Goal: Task Accomplishment & Management: Use online tool/utility

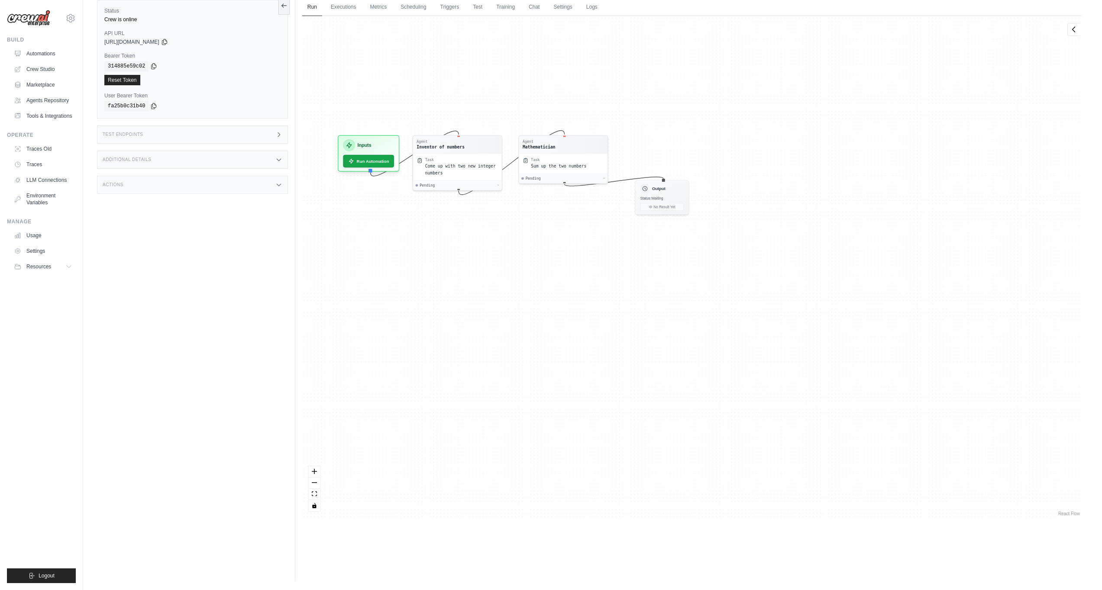
scroll to position [36, 0]
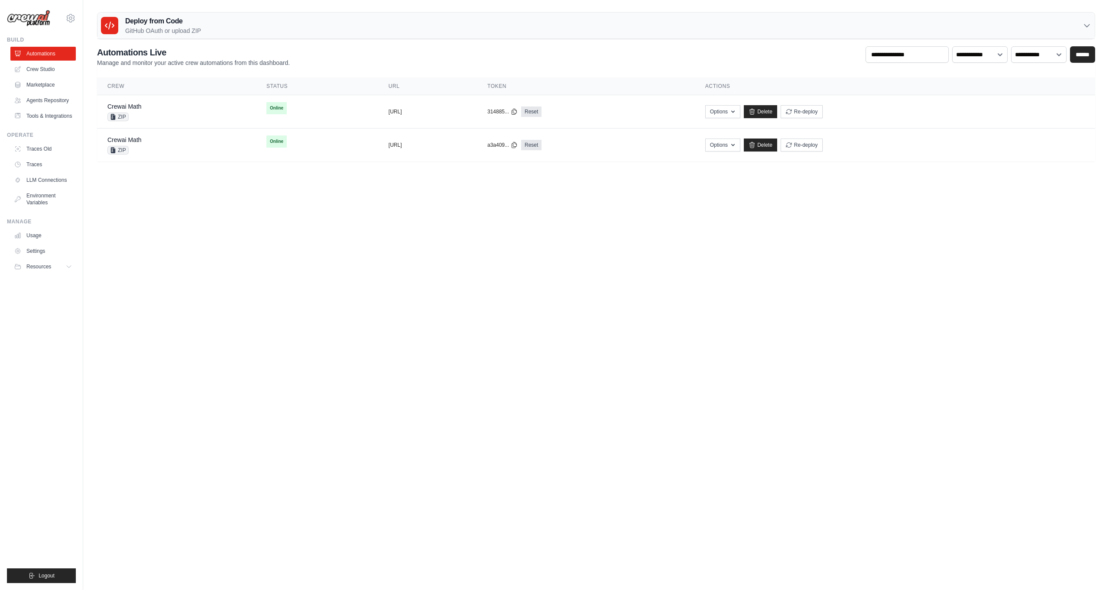
drag, startPoint x: 945, startPoint y: 301, endPoint x: 767, endPoint y: 280, distance: 178.8
click at [945, 301] on body "gui@crewai.com NoCodeClarity CrewAI Internal Org AMBEV - DTC Your organization" at bounding box center [554, 295] width 1109 height 590
click at [130, 100] on td "Crewai Math ZIP" at bounding box center [176, 111] width 159 height 33
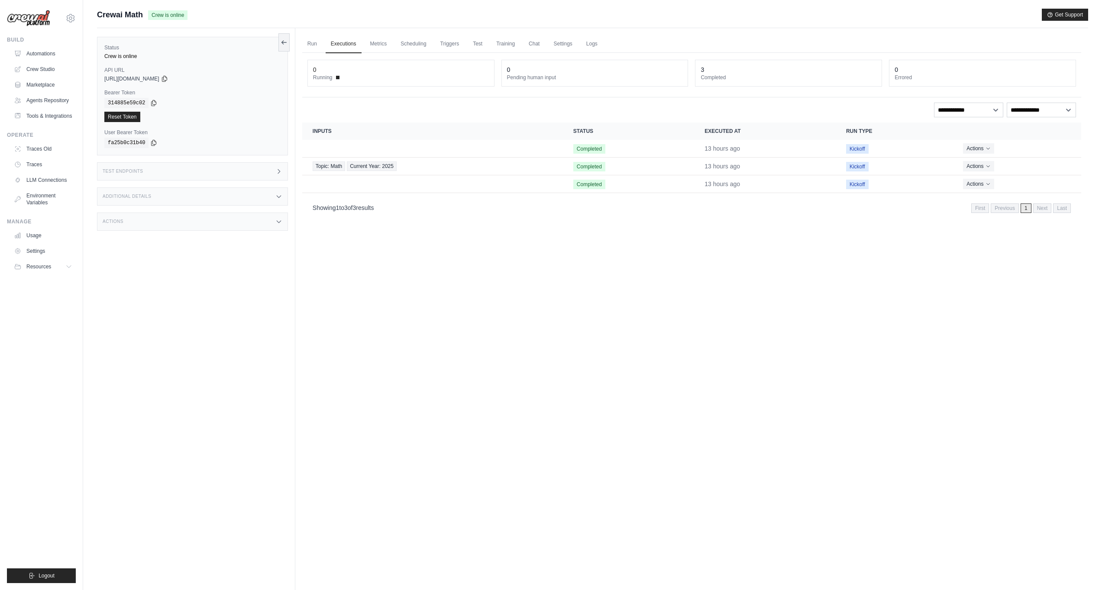
click at [246, 169] on div "Test Endpoints" at bounding box center [192, 171] width 191 height 18
click at [356, 203] on div "/inputs Retrieve the required inputs for your crew" at bounding box center [353, 201] width 95 height 17
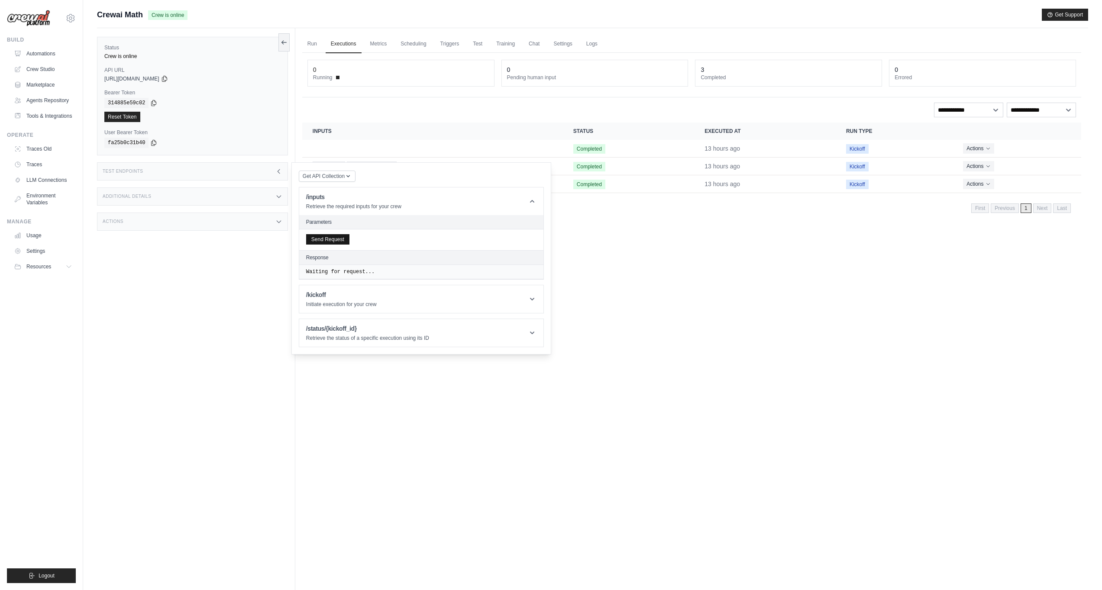
click at [341, 237] on button "Send Request" at bounding box center [327, 239] width 43 height 10
click at [311, 44] on link "Run" at bounding box center [312, 44] width 20 height 18
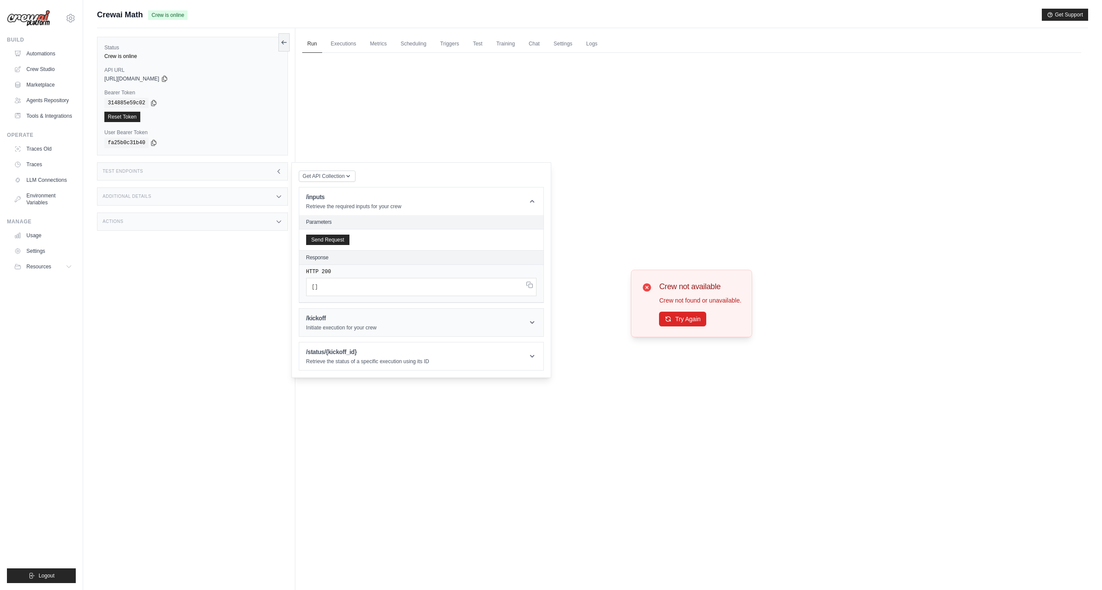
click at [368, 323] on h1 "/kickoff" at bounding box center [341, 318] width 71 height 9
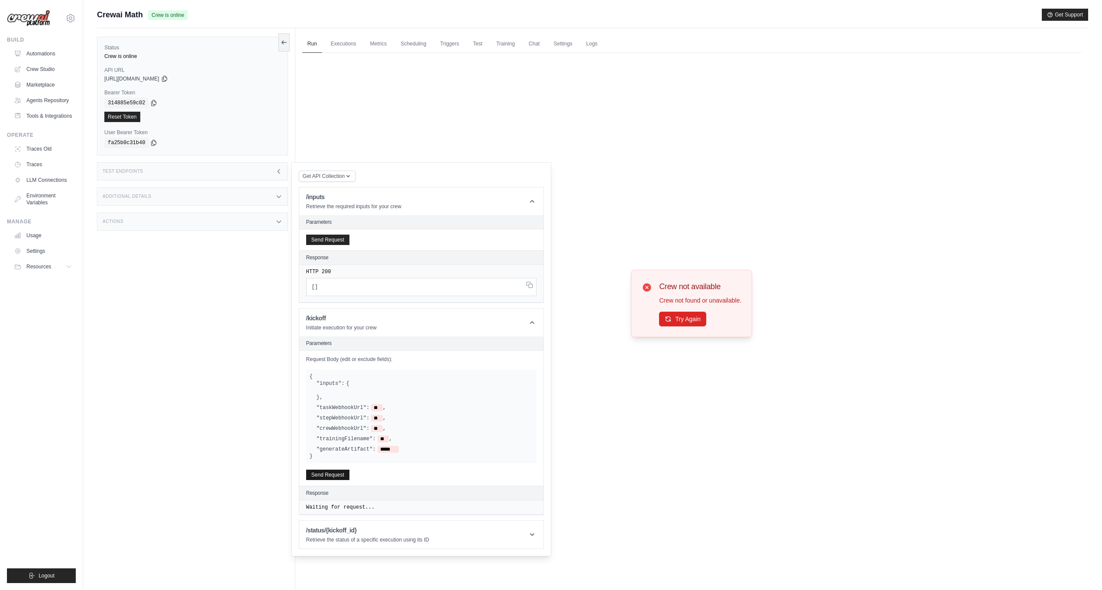
click at [333, 475] on button "Send Request" at bounding box center [327, 475] width 43 height 10
click at [333, 474] on button "Send Request" at bounding box center [327, 475] width 43 height 10
click at [333, 475] on button "Send Request" at bounding box center [327, 475] width 43 height 10
click at [373, 528] on span ""dea852d9-431a-4869-a35e-dbbe3aaaf124"" at bounding box center [421, 530] width 119 height 6
click at [692, 314] on button "Try Again" at bounding box center [682, 318] width 47 height 15
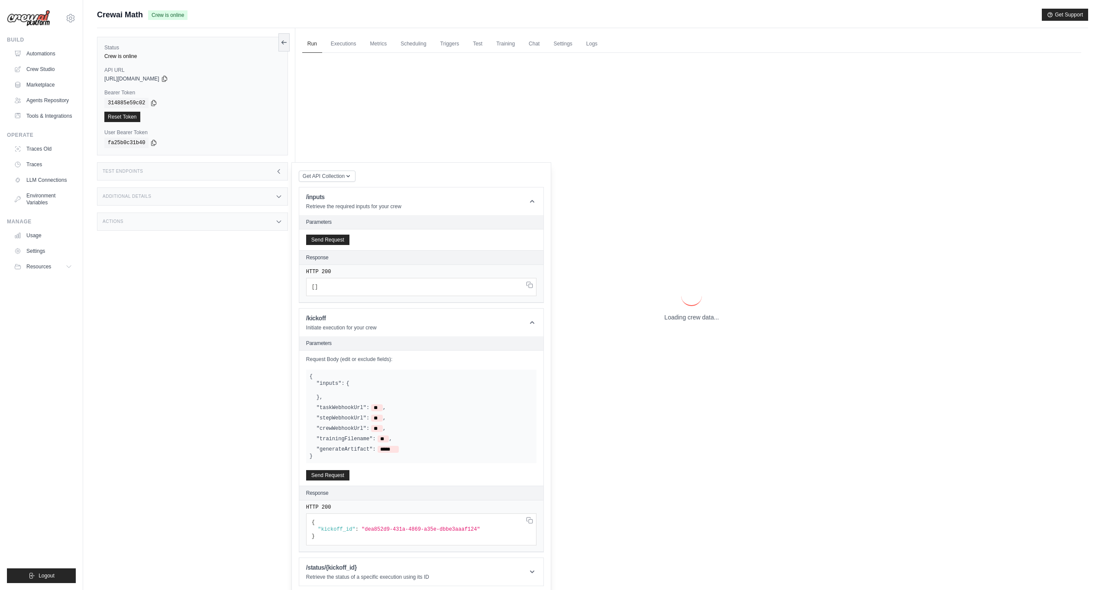
click at [278, 172] on icon at bounding box center [278, 171] width 7 height 7
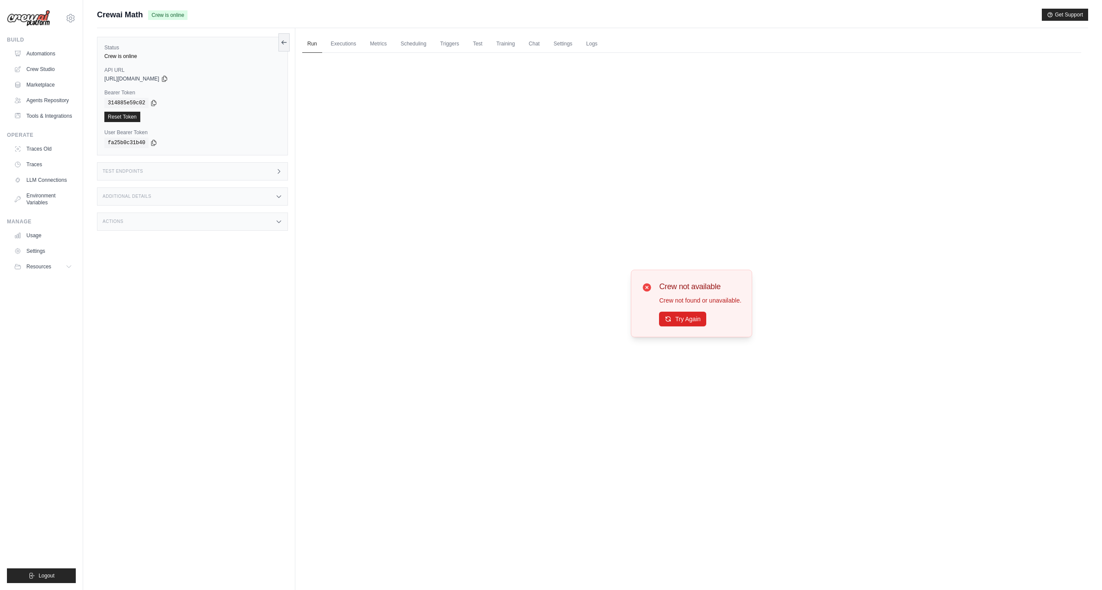
click at [189, 165] on div "Test Endpoints" at bounding box center [192, 171] width 191 height 18
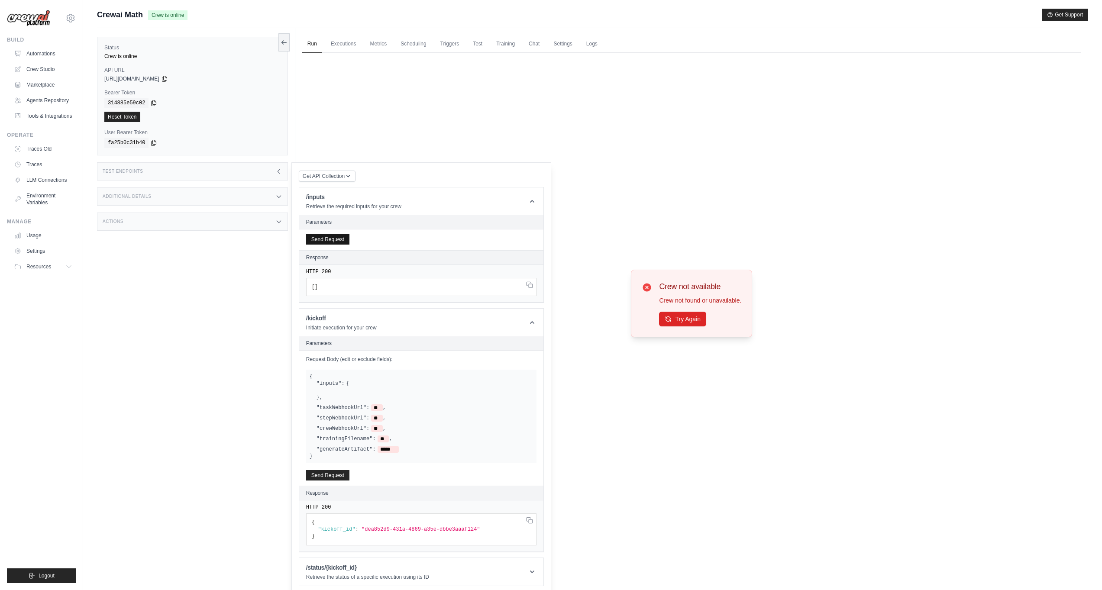
click at [331, 240] on button "Send Request" at bounding box center [327, 239] width 43 height 10
